Goal: Task Accomplishment & Management: Manage account settings

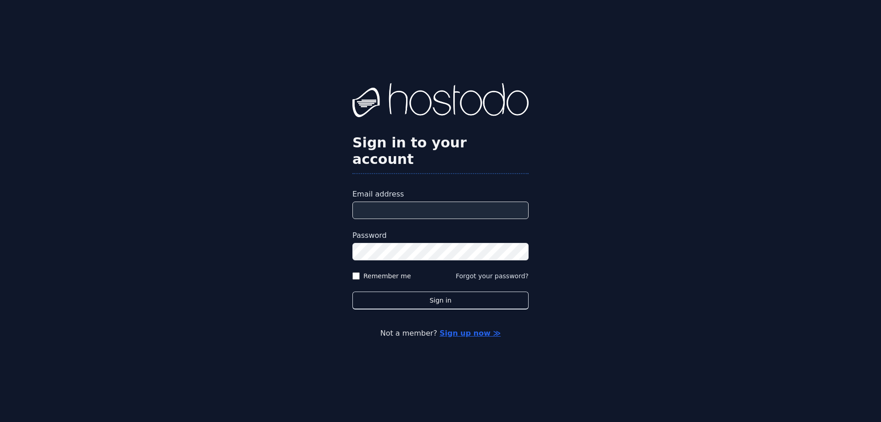
type input "**********"
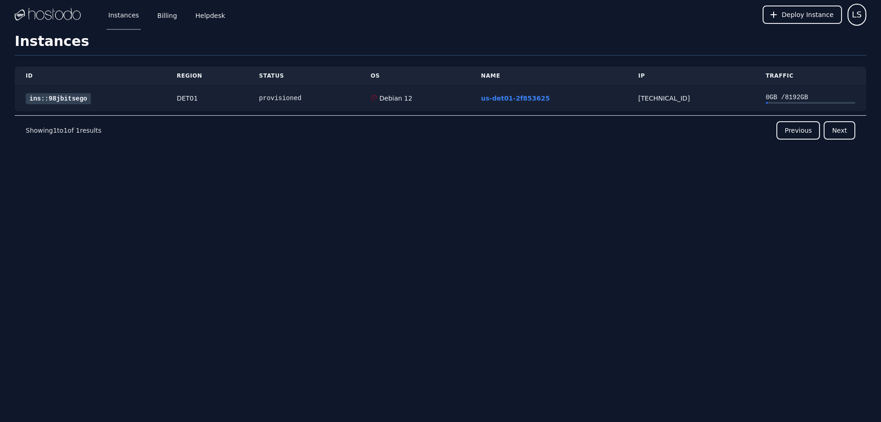
click at [64, 98] on link "ins::98jbitsego" at bounding box center [58, 98] width 65 height 11
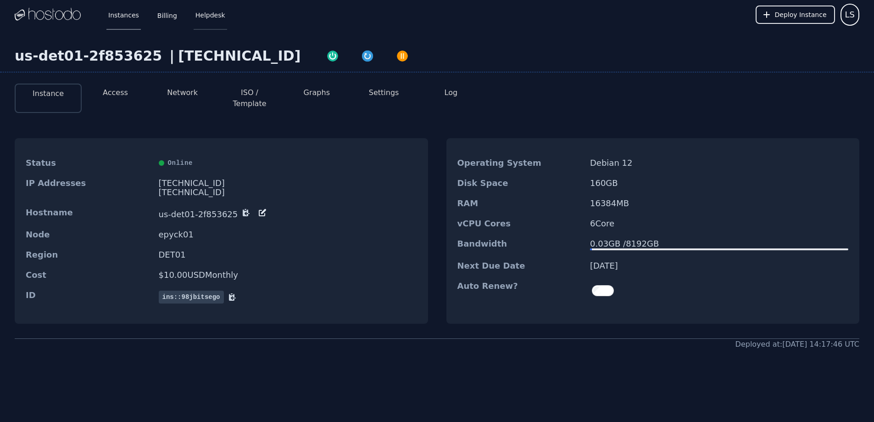
click at [205, 14] on link "Helpdesk" at bounding box center [210, 15] width 33 height 30
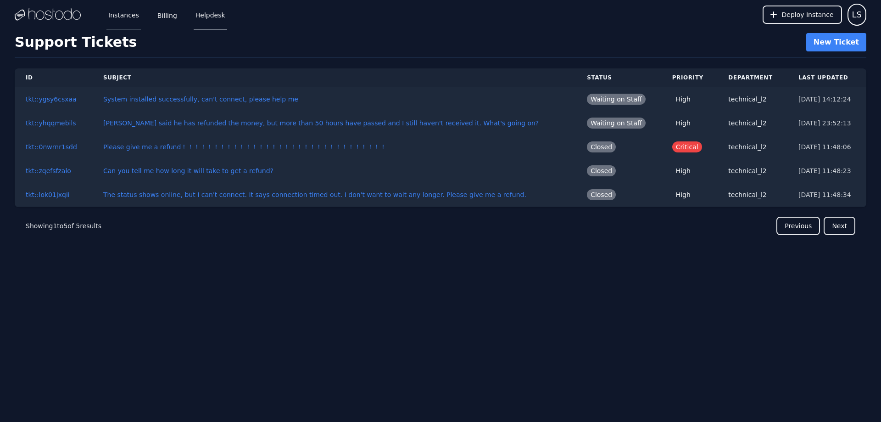
click at [132, 17] on link "Instances" at bounding box center [123, 15] width 34 height 30
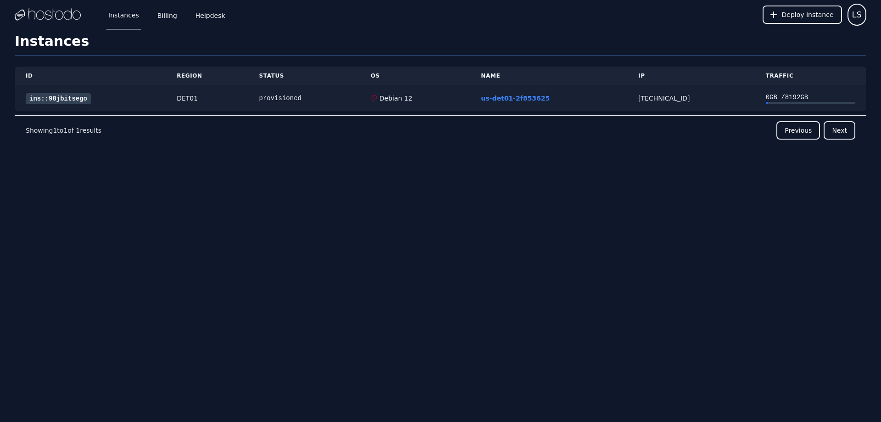
click at [54, 98] on link "ins::98jbitsego" at bounding box center [58, 98] width 65 height 11
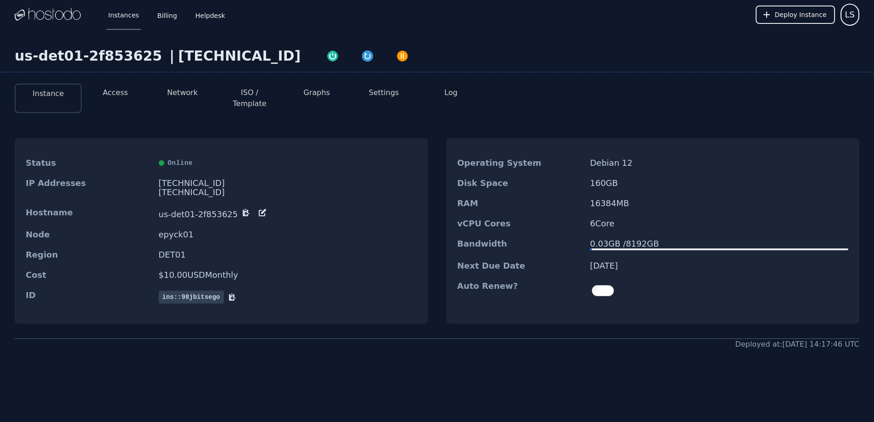
click at [115, 92] on button "Access" at bounding box center [115, 92] width 25 height 11
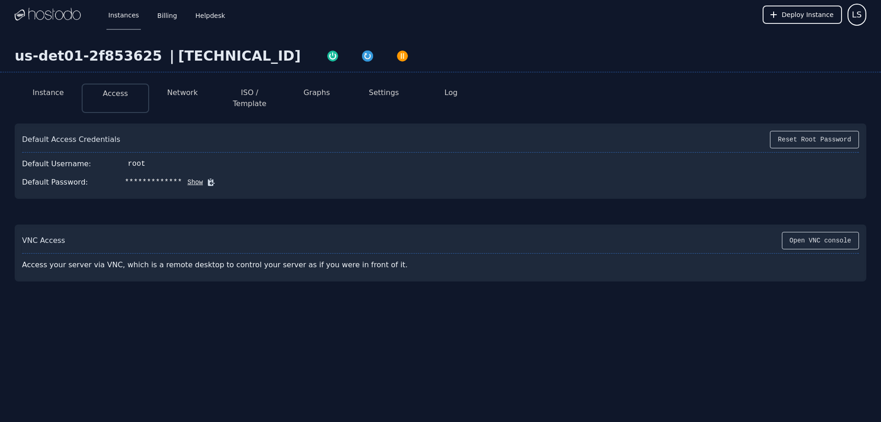
click at [256, 95] on button "ISO / Template" at bounding box center [249, 98] width 52 height 22
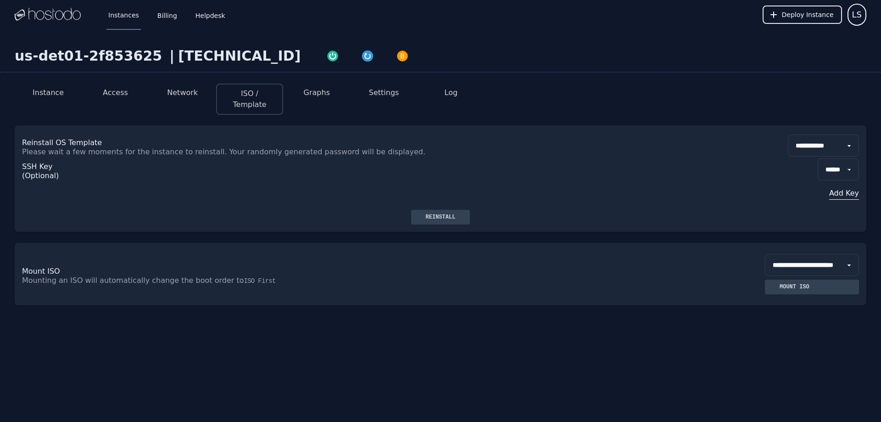
click at [436, 217] on div "Reinstall" at bounding box center [440, 216] width 45 height 7
click at [113, 89] on button "Access" at bounding box center [115, 92] width 25 height 11
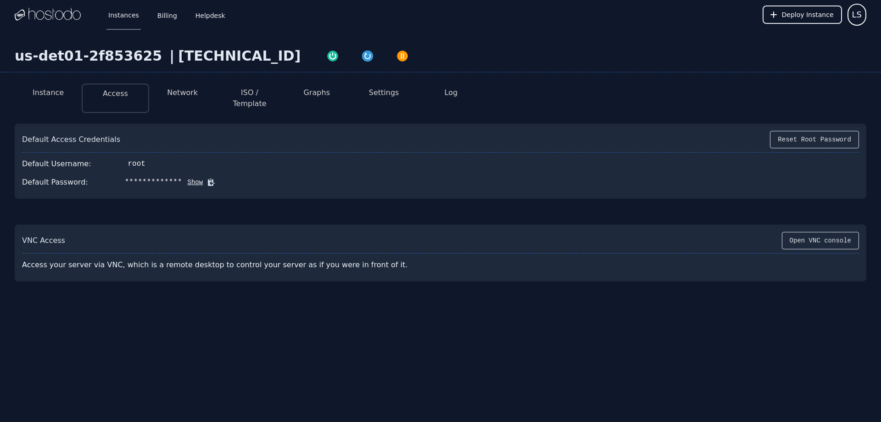
click at [208, 179] on icon at bounding box center [211, 182] width 7 height 7
click at [188, 178] on button "Show" at bounding box center [192, 182] width 21 height 9
click at [42, 92] on button "Instance" at bounding box center [48, 92] width 31 height 11
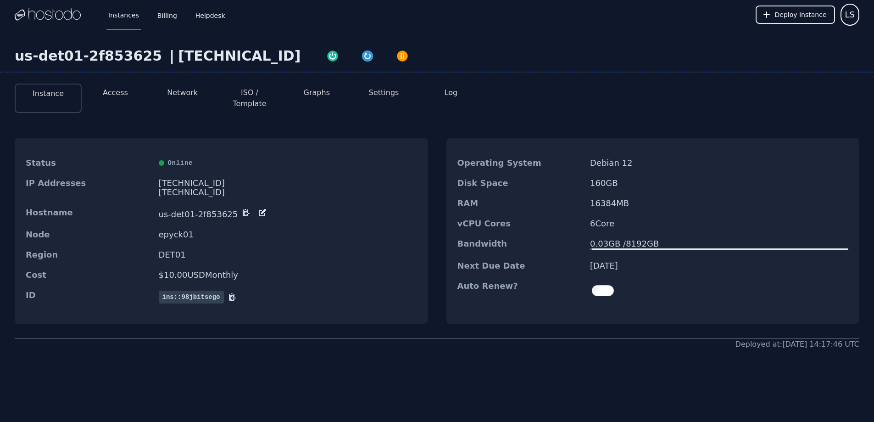
click at [249, 92] on button "ISO / Template" at bounding box center [249, 98] width 52 height 22
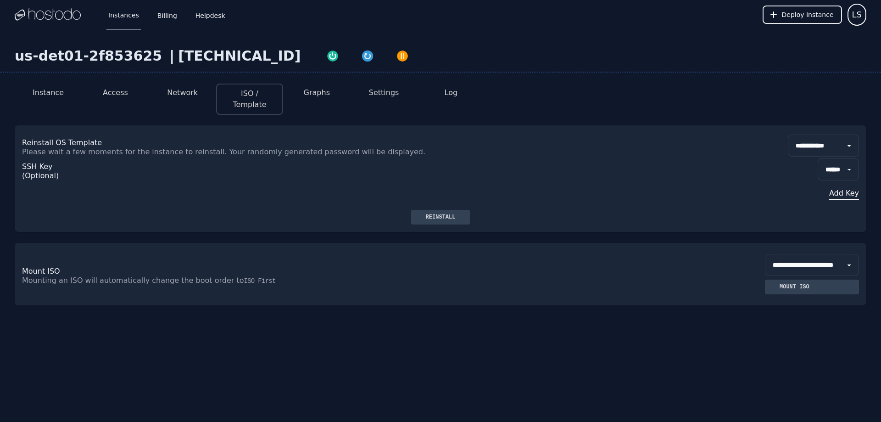
click at [800, 143] on select "**********" at bounding box center [823, 145] width 71 height 22
select select "**"
click at [788, 134] on select "**********" at bounding box center [823, 145] width 71 height 22
click at [433, 216] on div "Reinstall" at bounding box center [440, 216] width 45 height 7
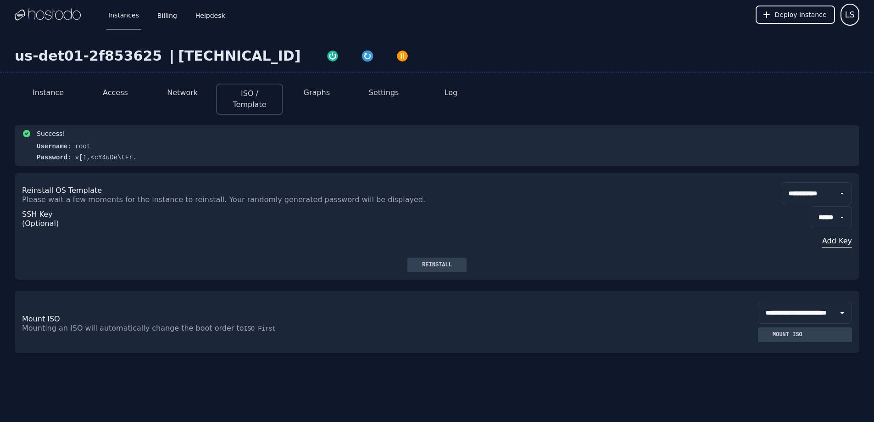
click at [39, 90] on button "Instance" at bounding box center [48, 92] width 31 height 11
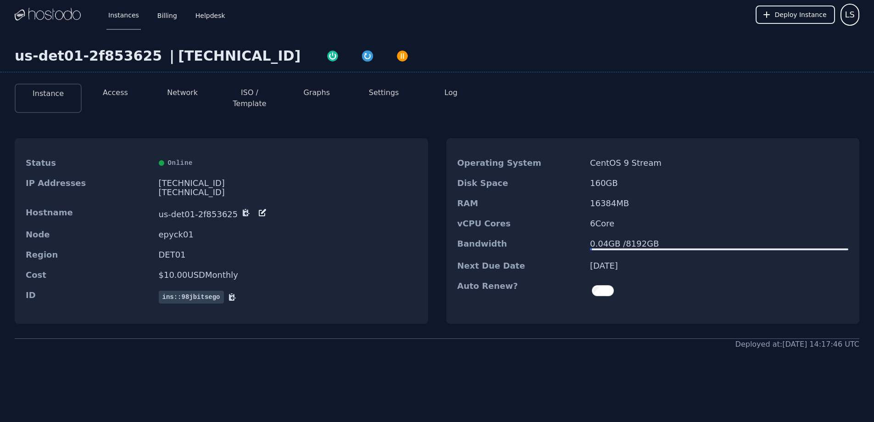
click at [116, 94] on button "Access" at bounding box center [115, 92] width 25 height 11
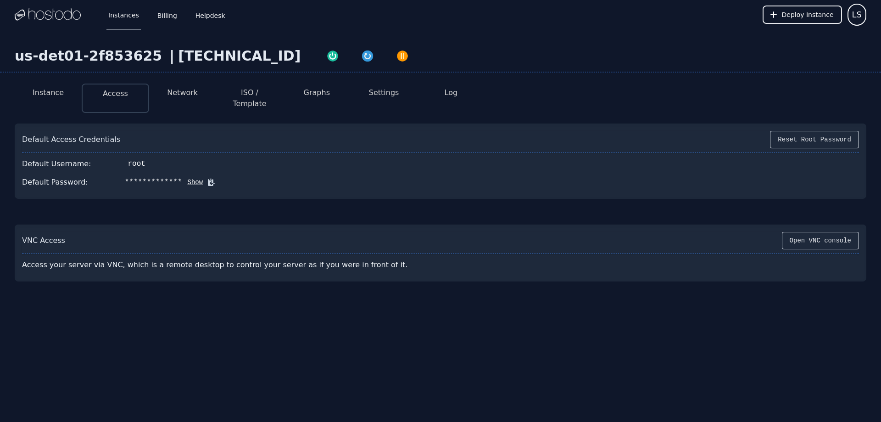
click at [206, 178] on icon at bounding box center [210, 182] width 9 height 9
click at [190, 135] on div "Default Access Credentials Reset Root Password" at bounding box center [440, 142] width 837 height 22
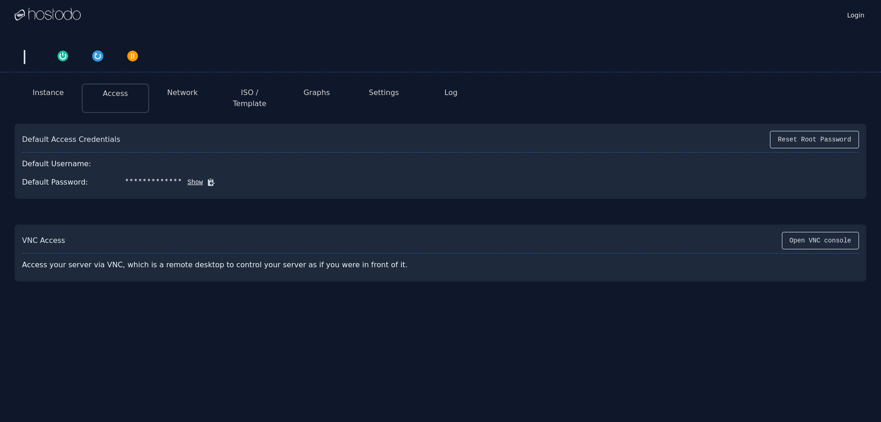
drag, startPoint x: 0, startPoint y: 0, endPoint x: 51, endPoint y: 88, distance: 101.8
click at [51, 88] on button "Instance" at bounding box center [48, 92] width 31 height 11
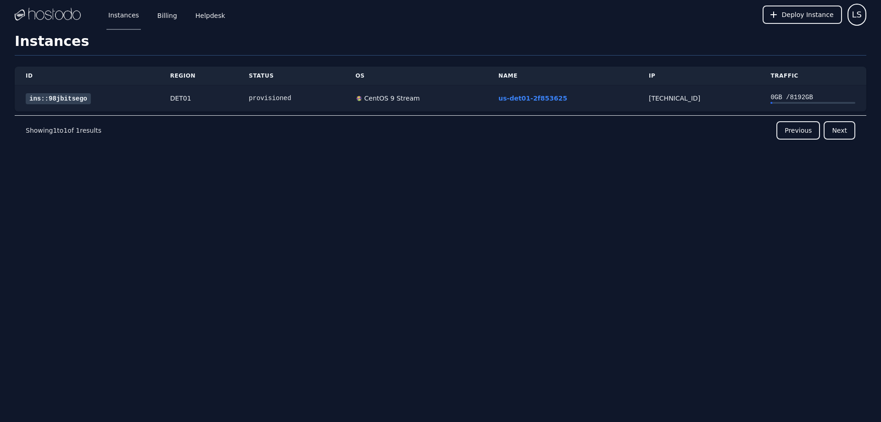
click at [65, 98] on link "ins::98jbitsego" at bounding box center [58, 98] width 65 height 11
